Goal: Find specific page/section: Find specific page/section

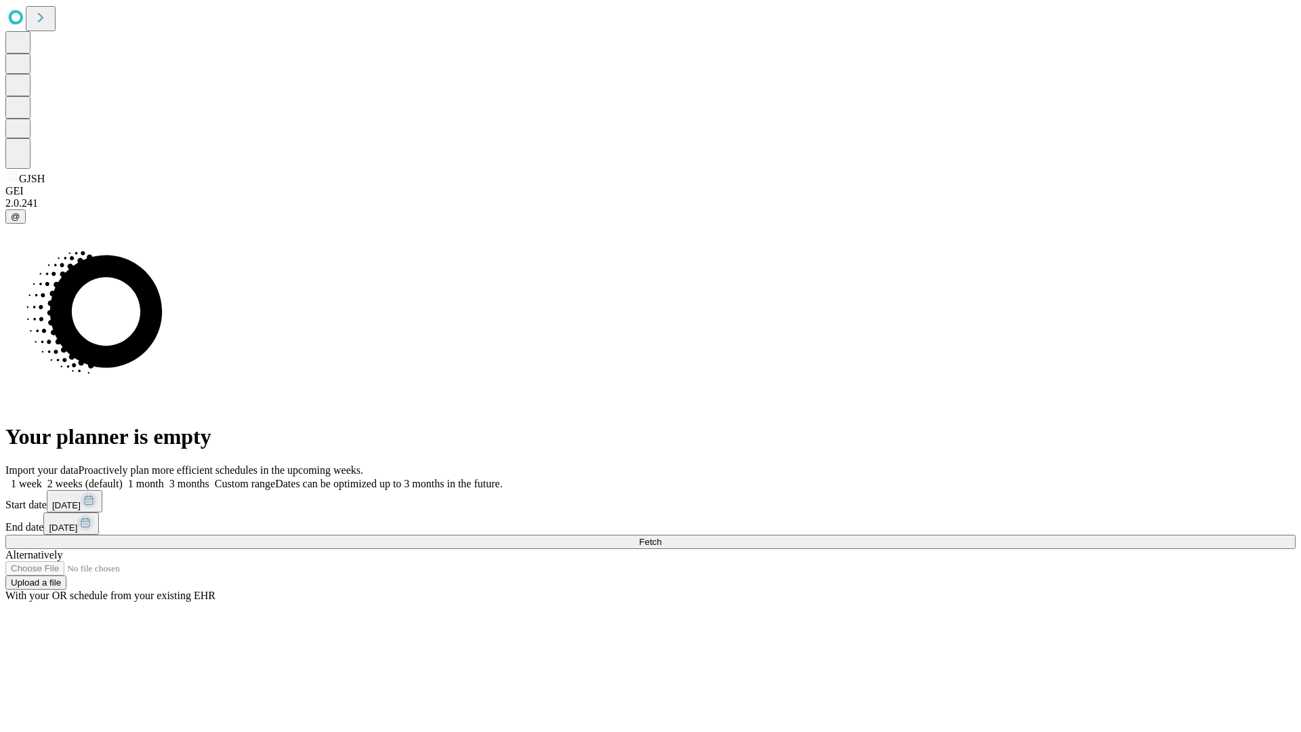
click at [661, 537] on span "Fetch" at bounding box center [650, 542] width 22 height 10
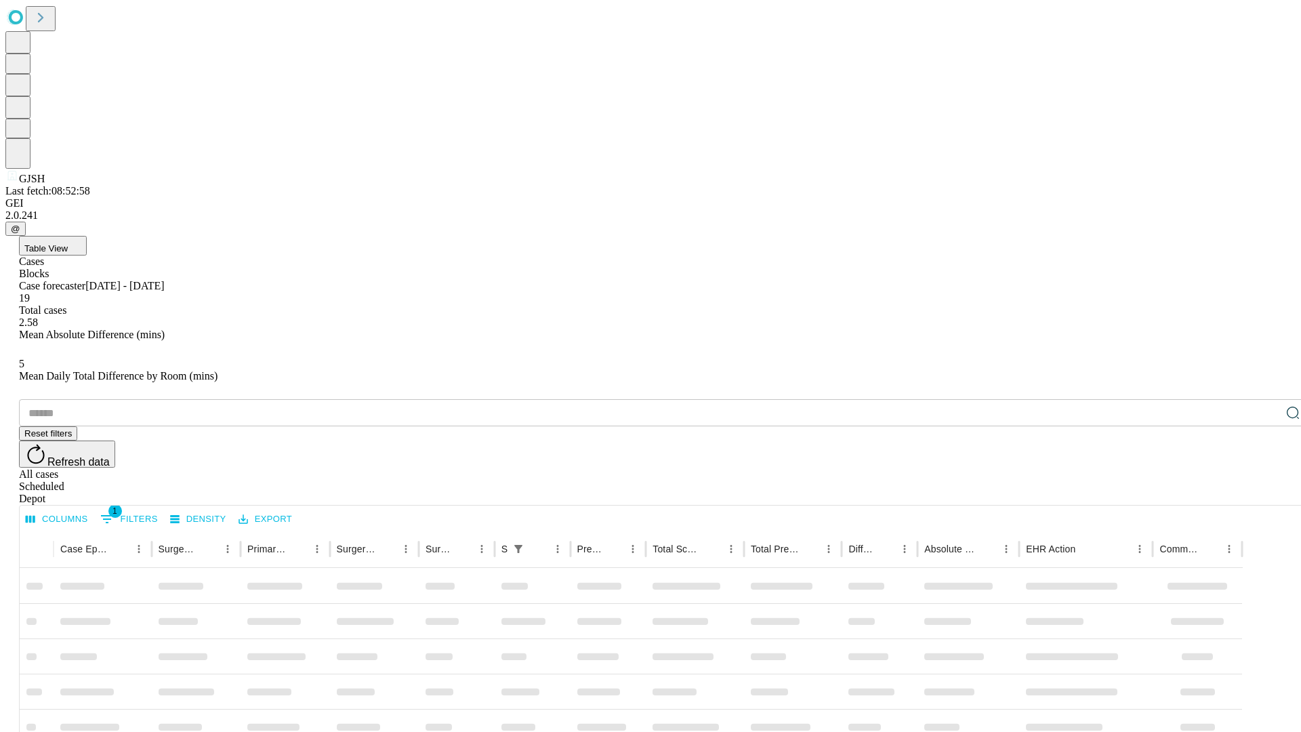
click at [1266, 493] on div "Depot" at bounding box center [664, 499] width 1290 height 12
